Goal: Task Accomplishment & Management: Manage account settings

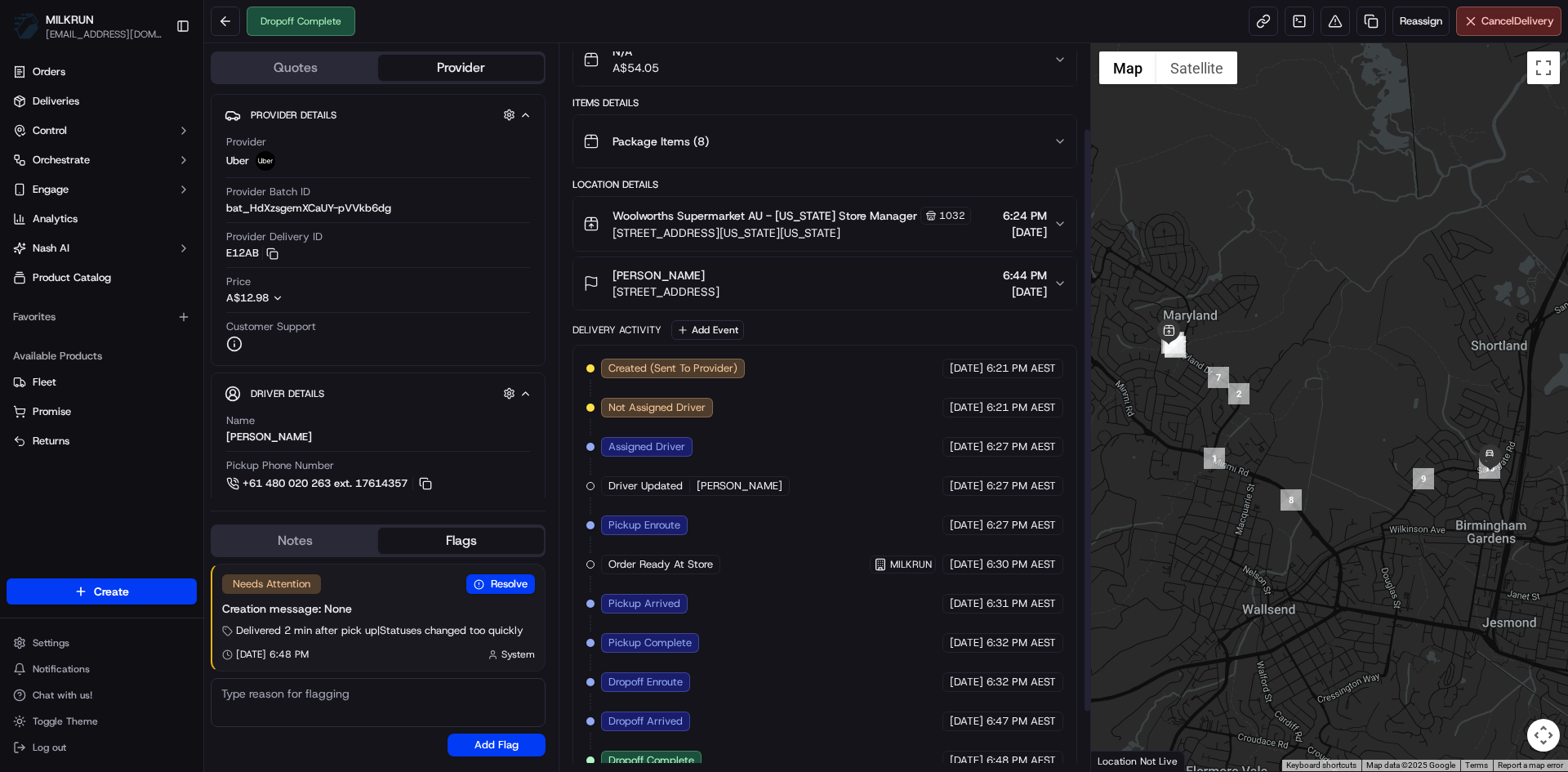
scroll to position [179, 0]
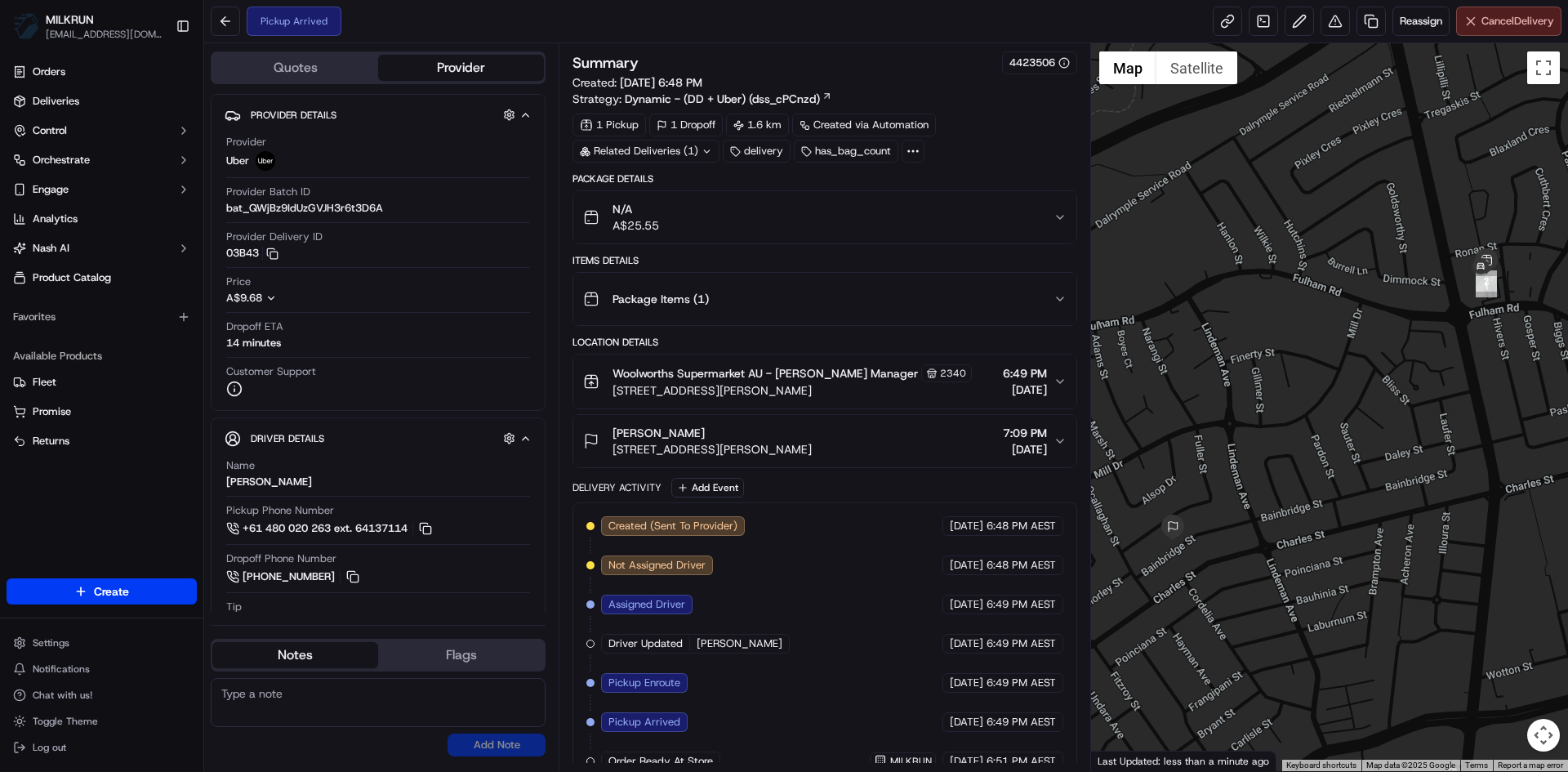
click at [1499, 12] on button "Cancel Delivery" at bounding box center [1509, 21] width 105 height 30
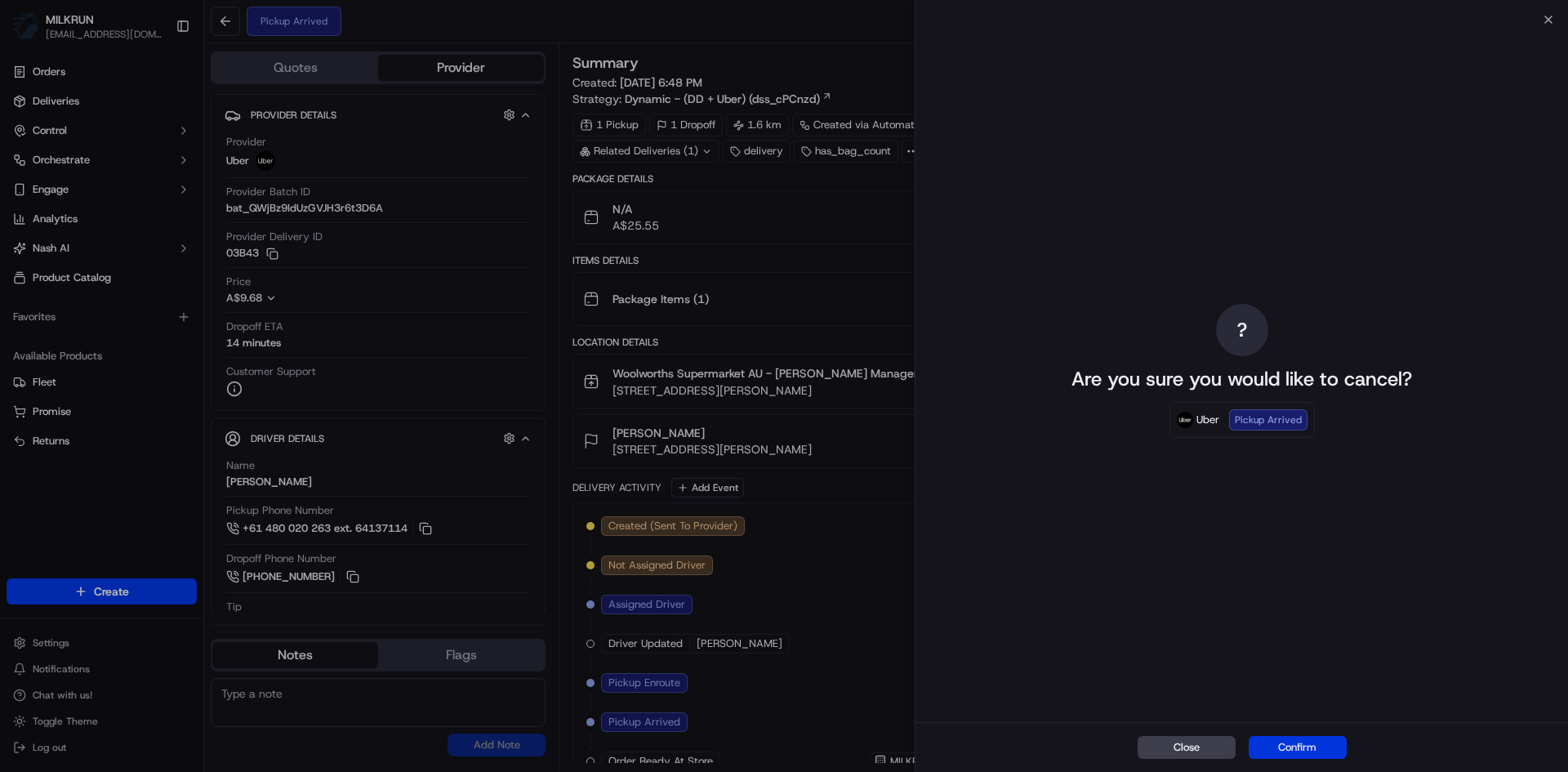
click at [1323, 738] on button "Confirm" at bounding box center [1298, 748] width 98 height 23
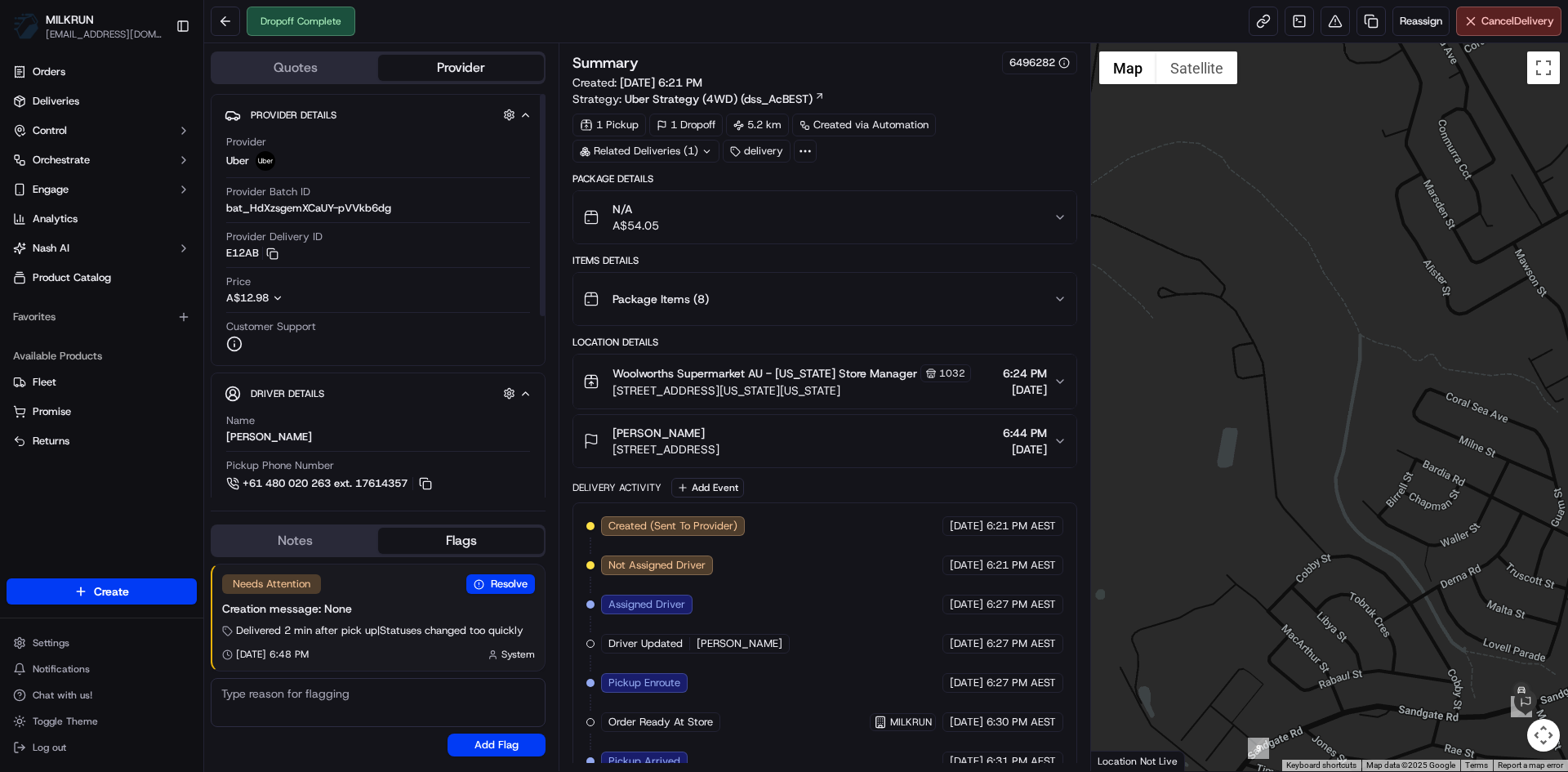
scroll to position [179, 0]
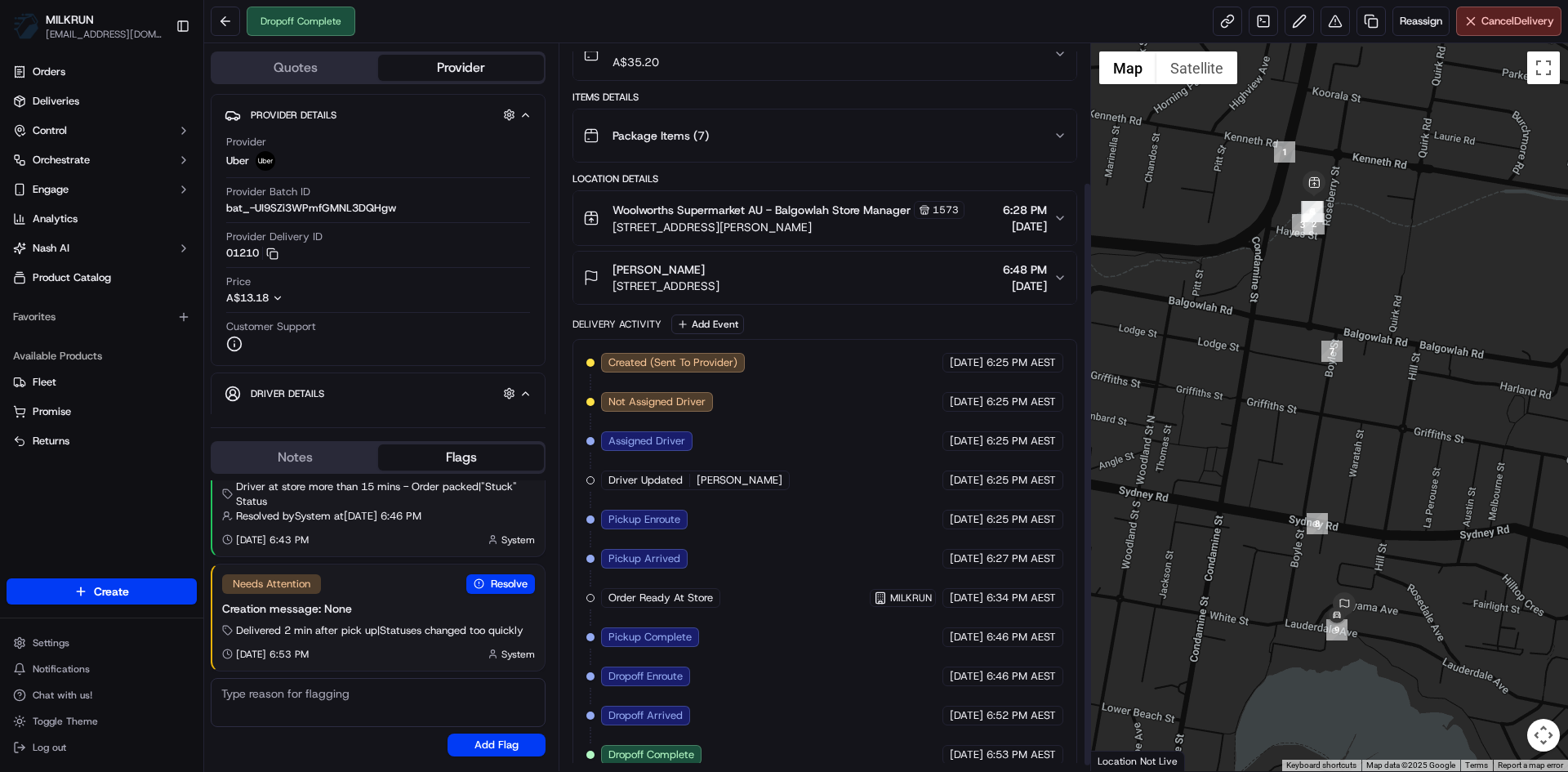
scroll to position [179, 0]
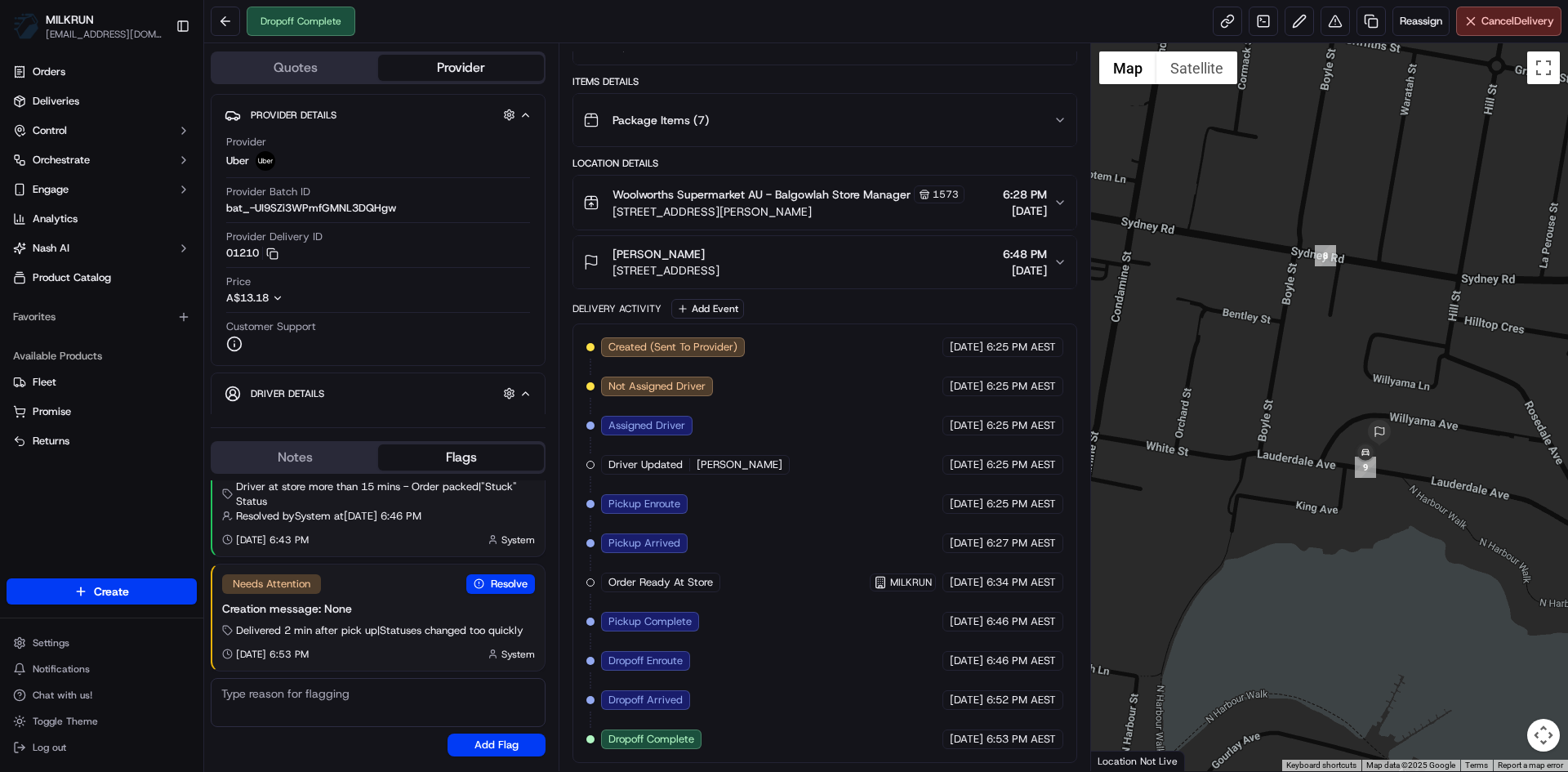
drag, startPoint x: 1341, startPoint y: 606, endPoint x: 1486, endPoint y: 400, distance: 251.9
click at [1486, 400] on div at bounding box center [1330, 408] width 477 height 728
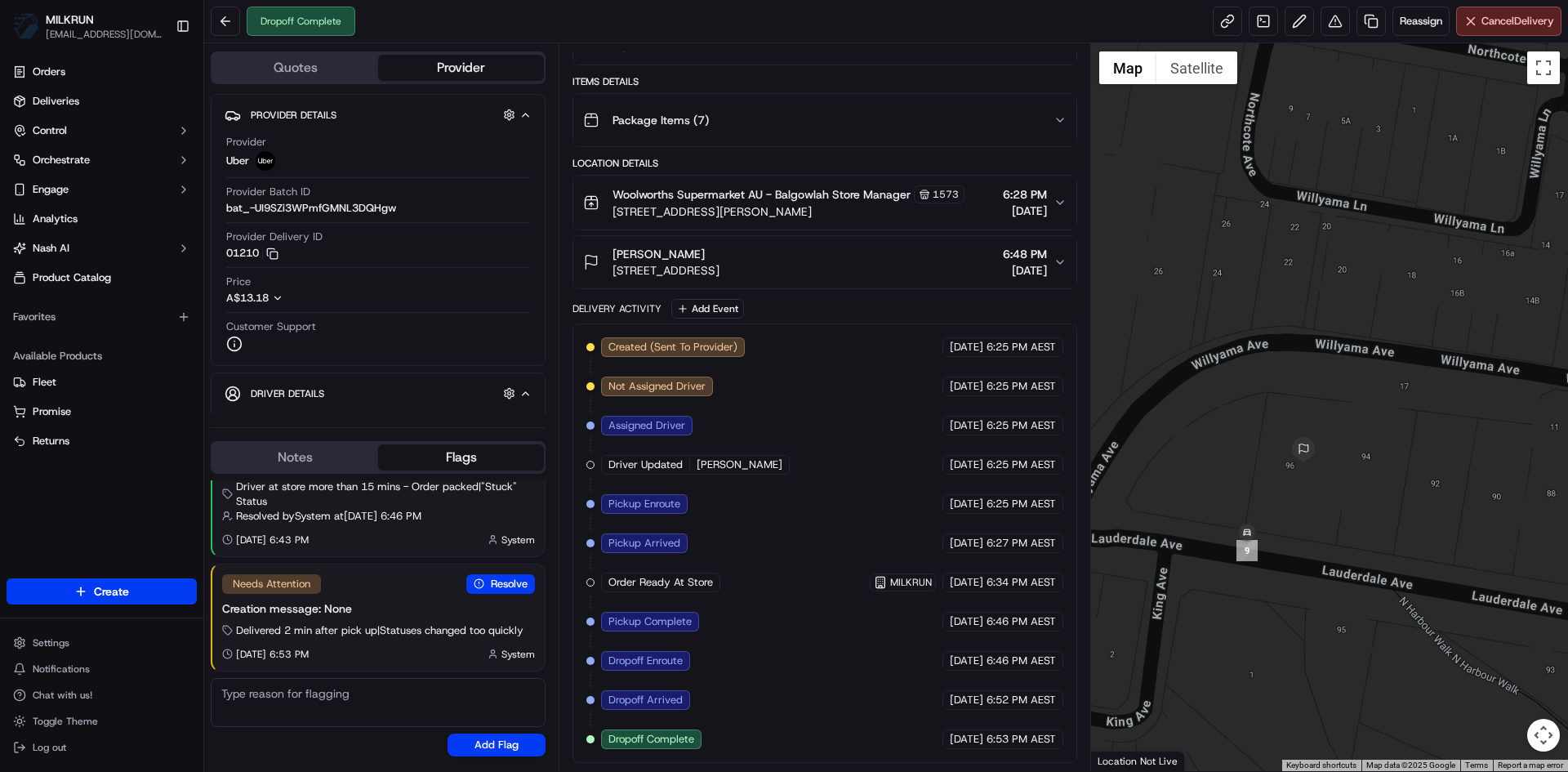
drag, startPoint x: 1322, startPoint y: 472, endPoint x: 1412, endPoint y: 425, distance: 101.5
click at [1412, 425] on div at bounding box center [1330, 408] width 477 height 728
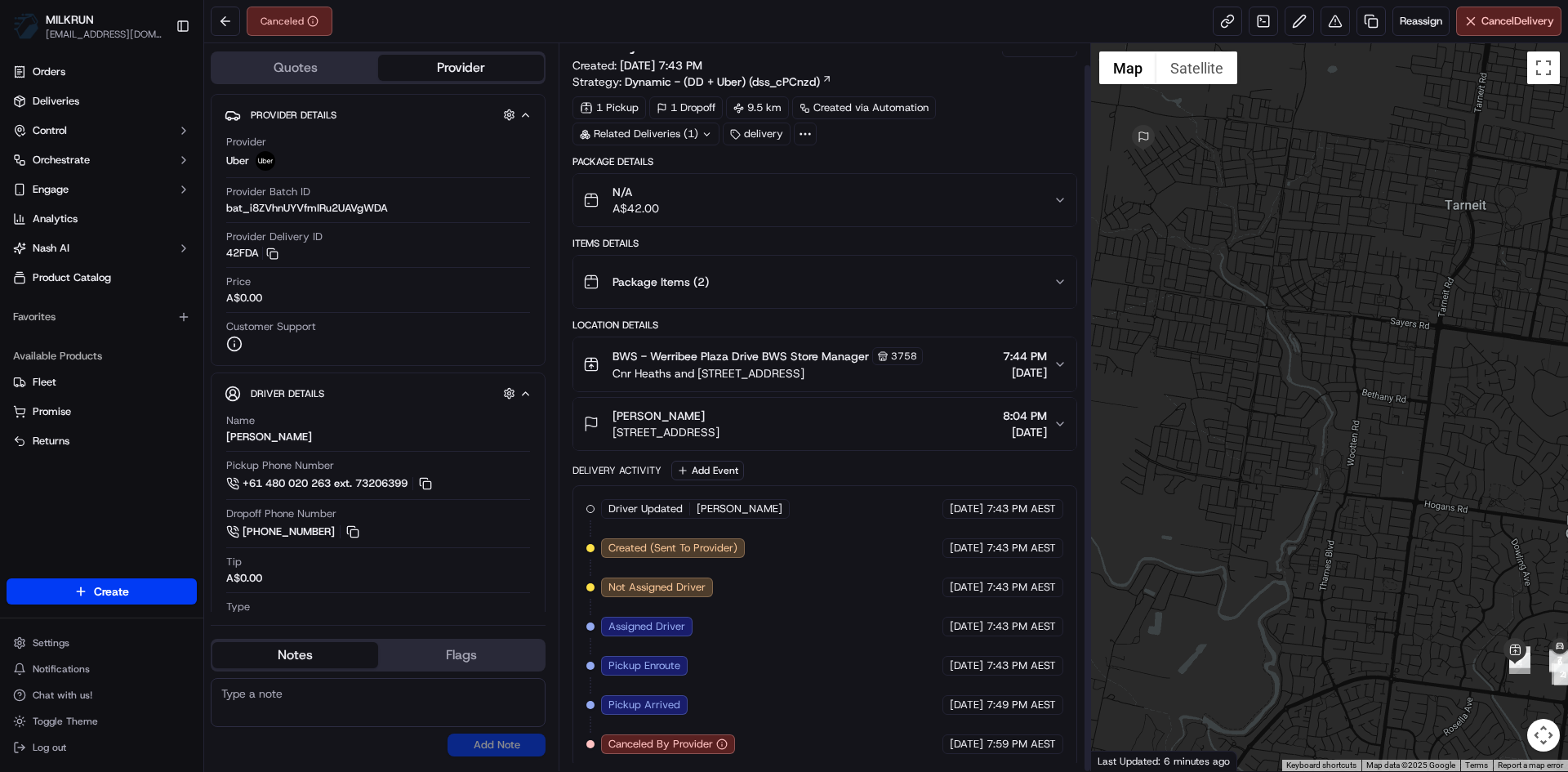
scroll to position [22, 0]
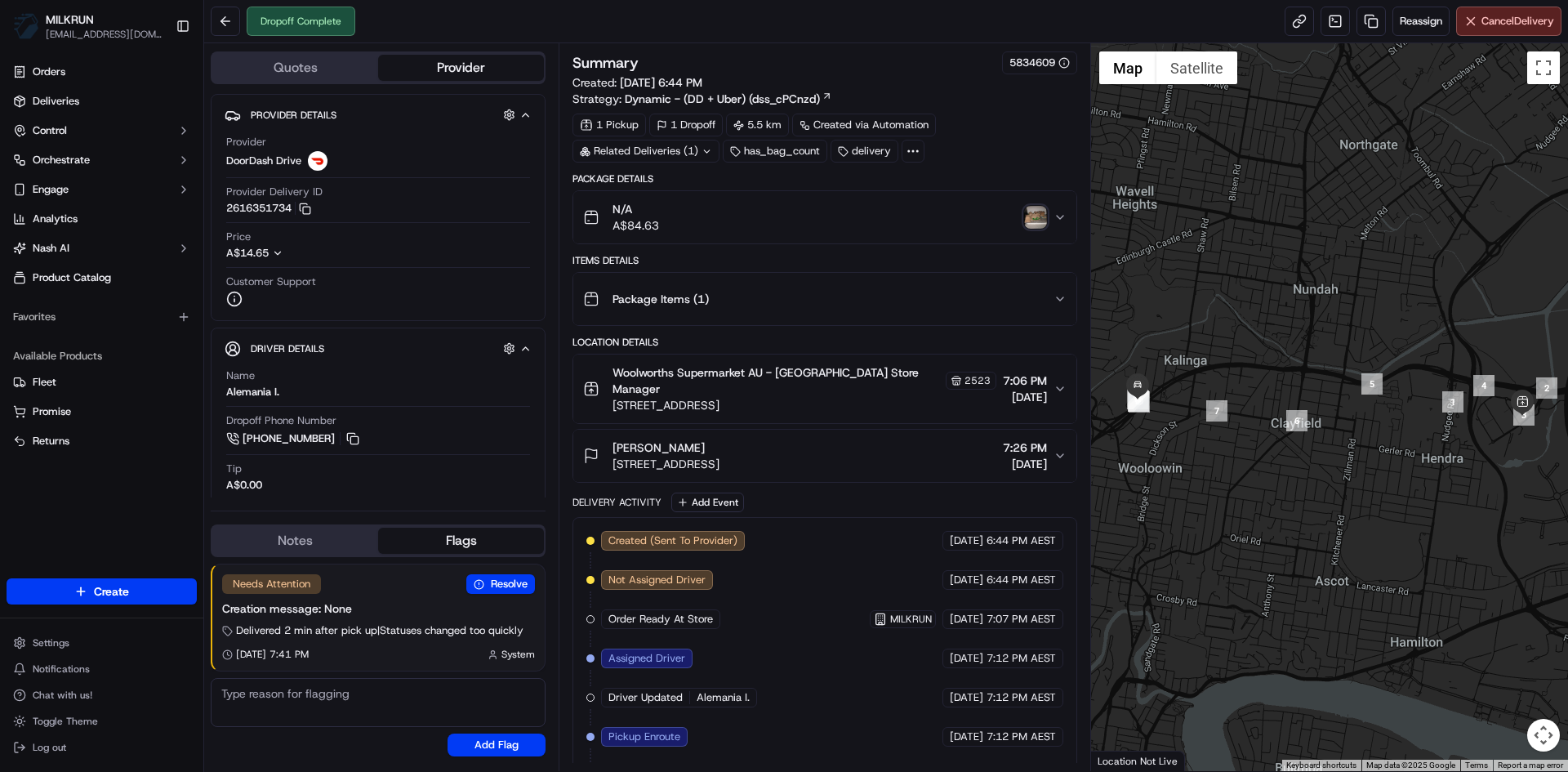
click at [1034, 216] on img "button" at bounding box center [1035, 217] width 23 height 23
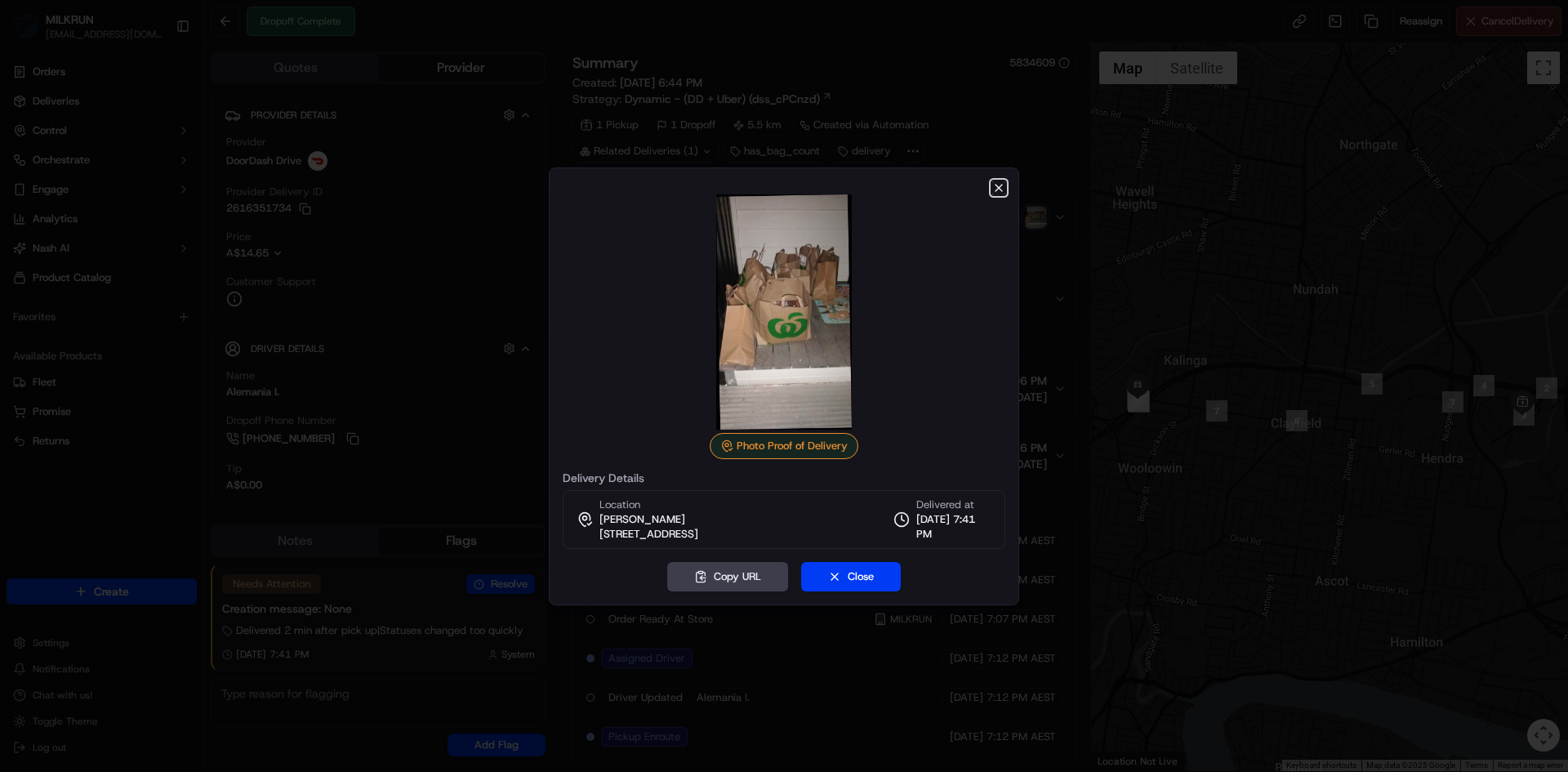
click at [1002, 187] on icon "button" at bounding box center [999, 188] width 13 height 13
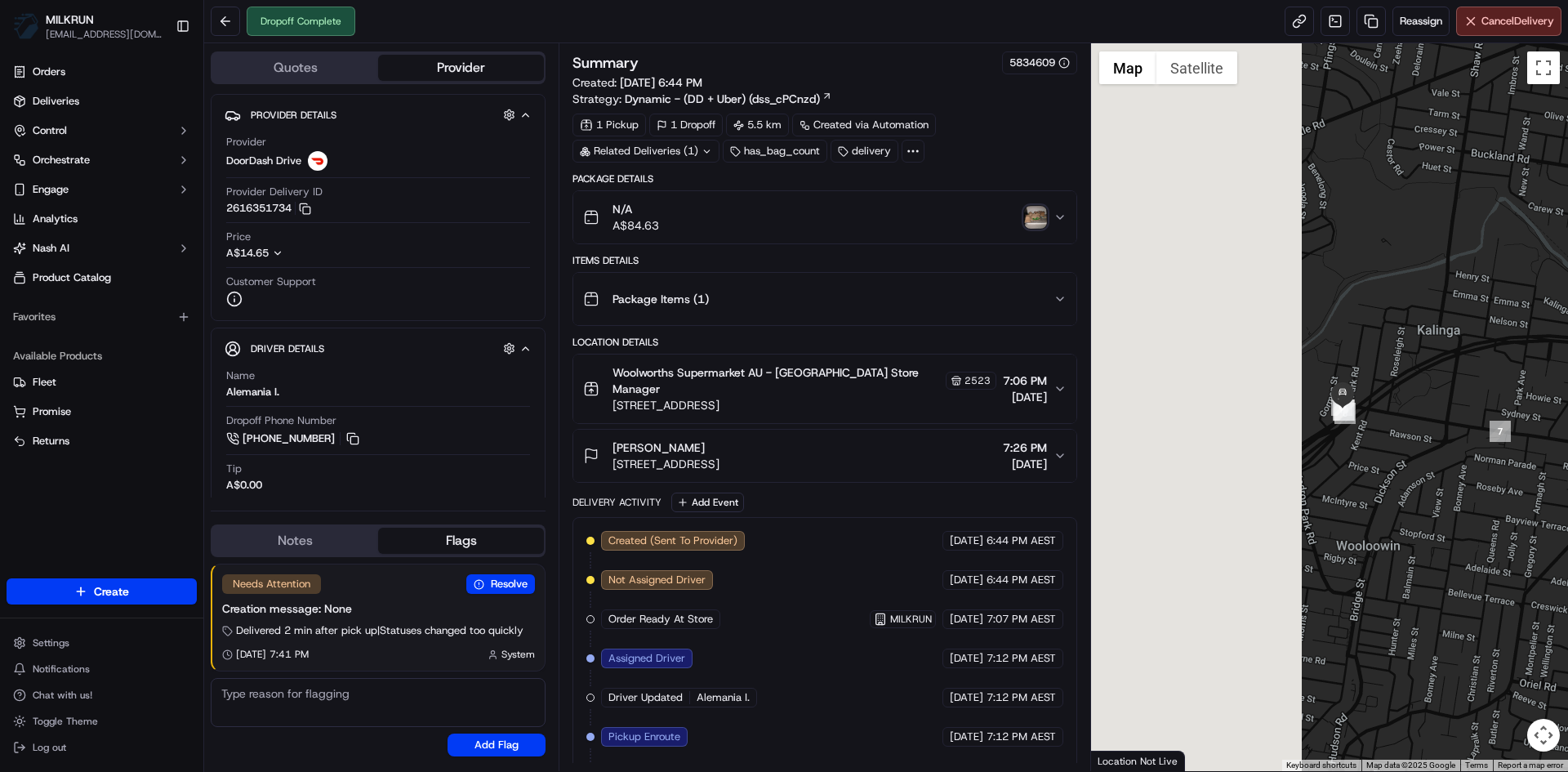
drag, startPoint x: 1176, startPoint y: 429, endPoint x: 1432, endPoint y: 517, distance: 270.7
click at [1432, 517] on div at bounding box center [1330, 408] width 477 height 728
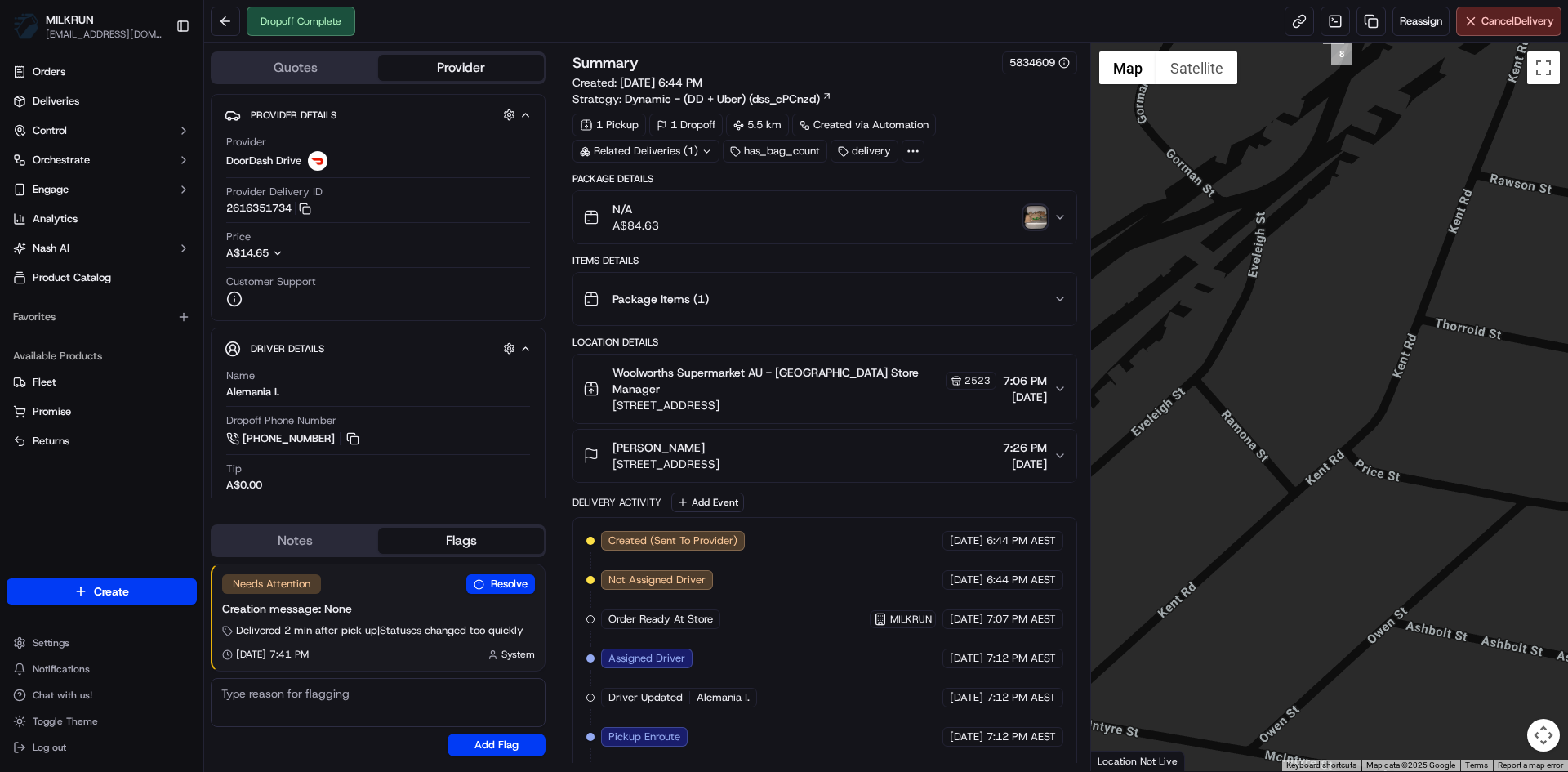
drag, startPoint x: 1300, startPoint y: 421, endPoint x: 1408, endPoint y: 733, distance: 330.2
click at [1408, 733] on div at bounding box center [1330, 408] width 477 height 728
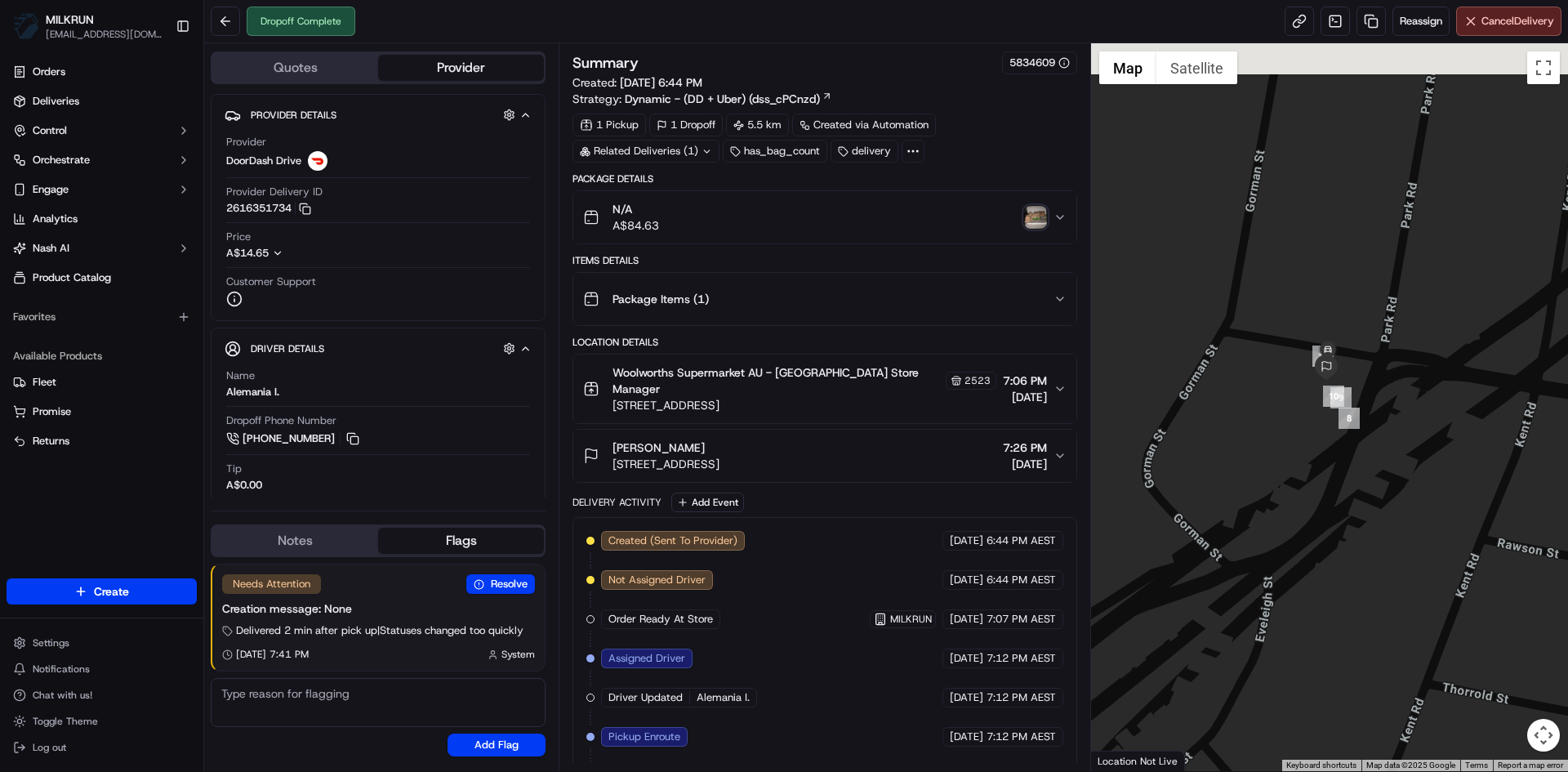
drag, startPoint x: 1366, startPoint y: 326, endPoint x: 1379, endPoint y: 691, distance: 365.2
click at [1377, 691] on div at bounding box center [1330, 408] width 477 height 728
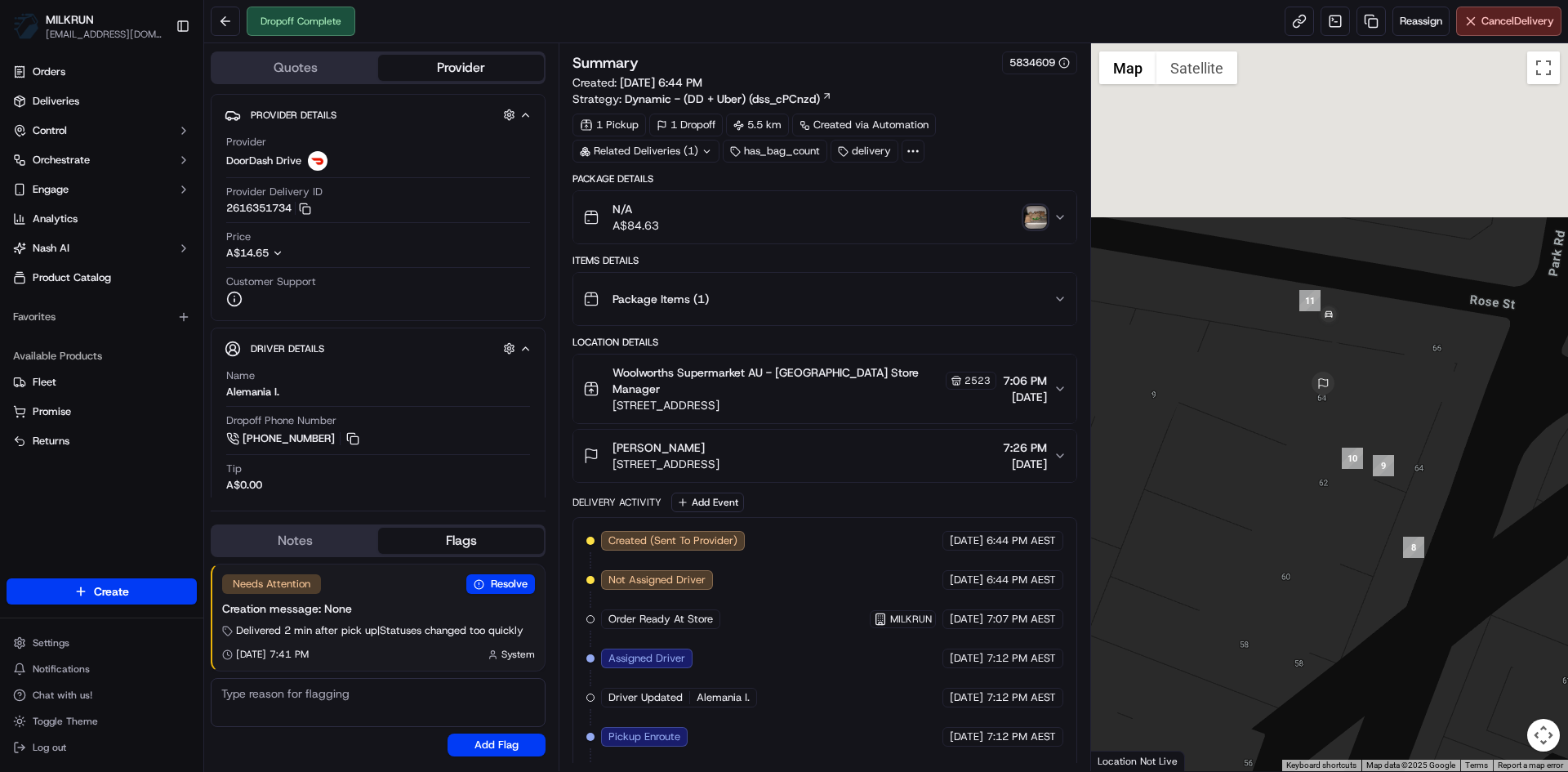
drag, startPoint x: 1272, startPoint y: 390, endPoint x: 1344, endPoint y: 698, distance: 316.3
click at [1344, 698] on div at bounding box center [1330, 408] width 477 height 728
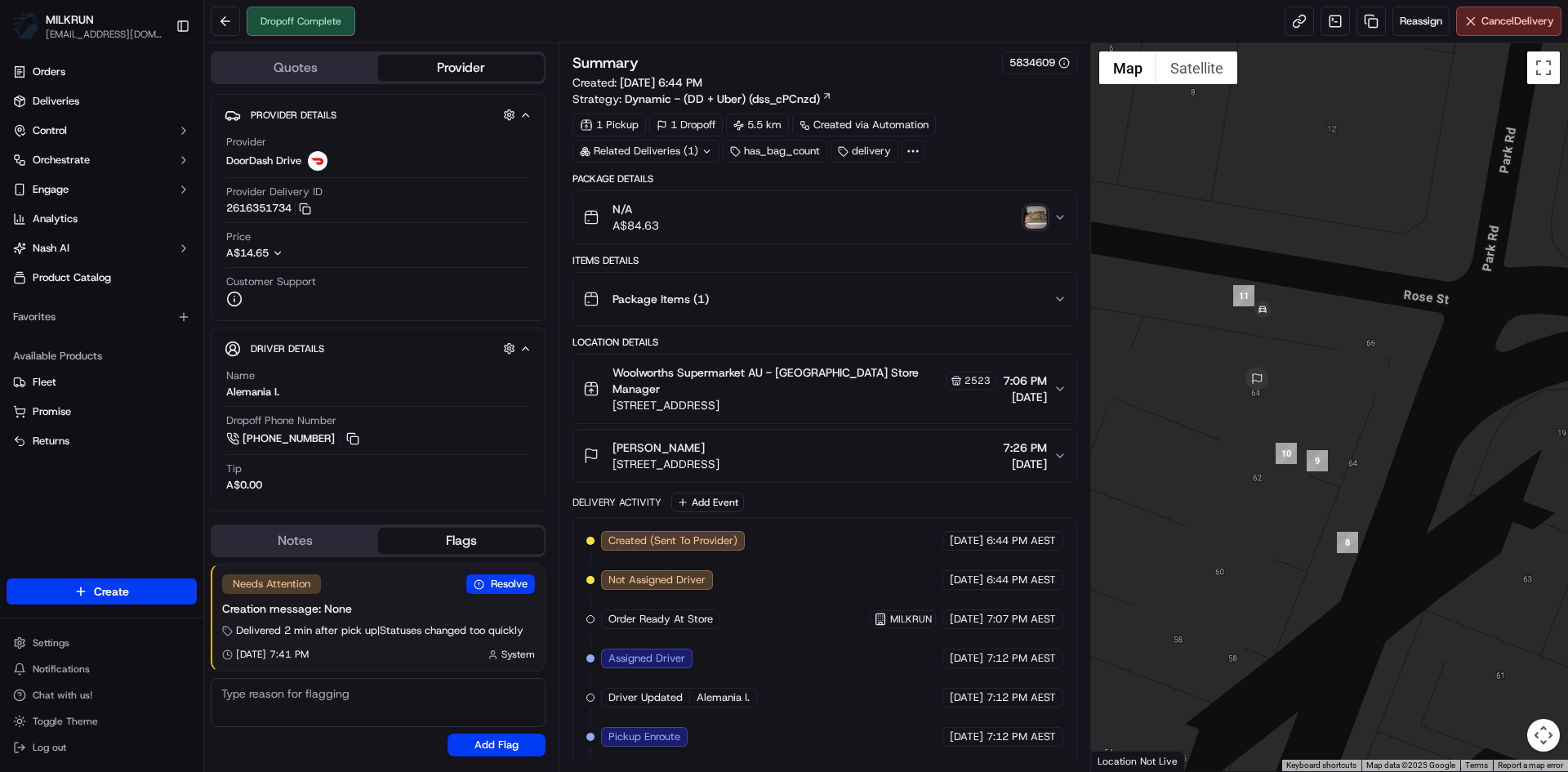
drag, startPoint x: 1411, startPoint y: 570, endPoint x: 1340, endPoint y: 557, distance: 72.2
click at [1340, 557] on div at bounding box center [1330, 408] width 477 height 728
click at [1032, 217] on img "button" at bounding box center [1035, 217] width 23 height 23
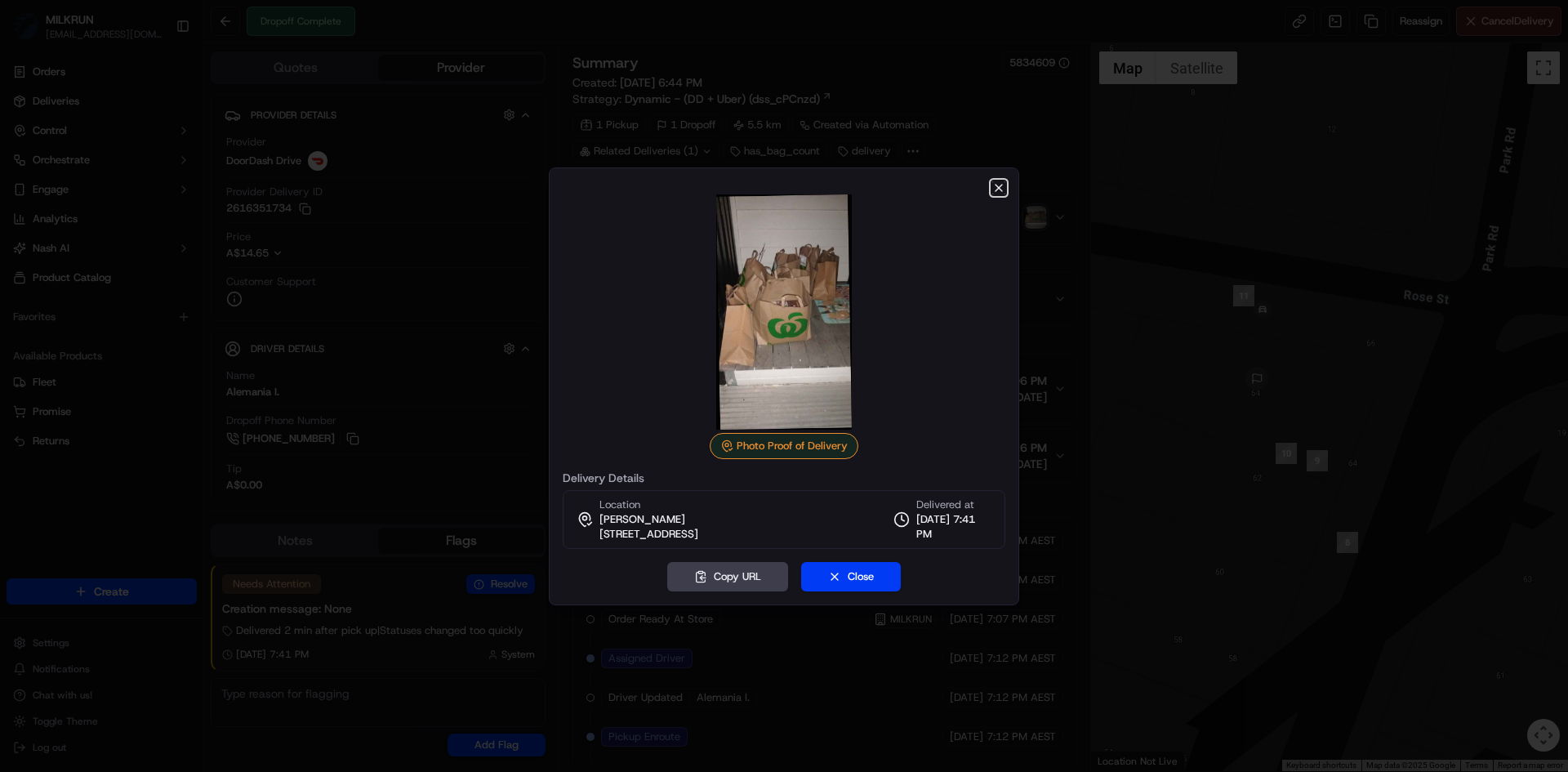
click at [999, 183] on icon "button" at bounding box center [999, 188] width 13 height 13
